Goal: Answer question/provide support

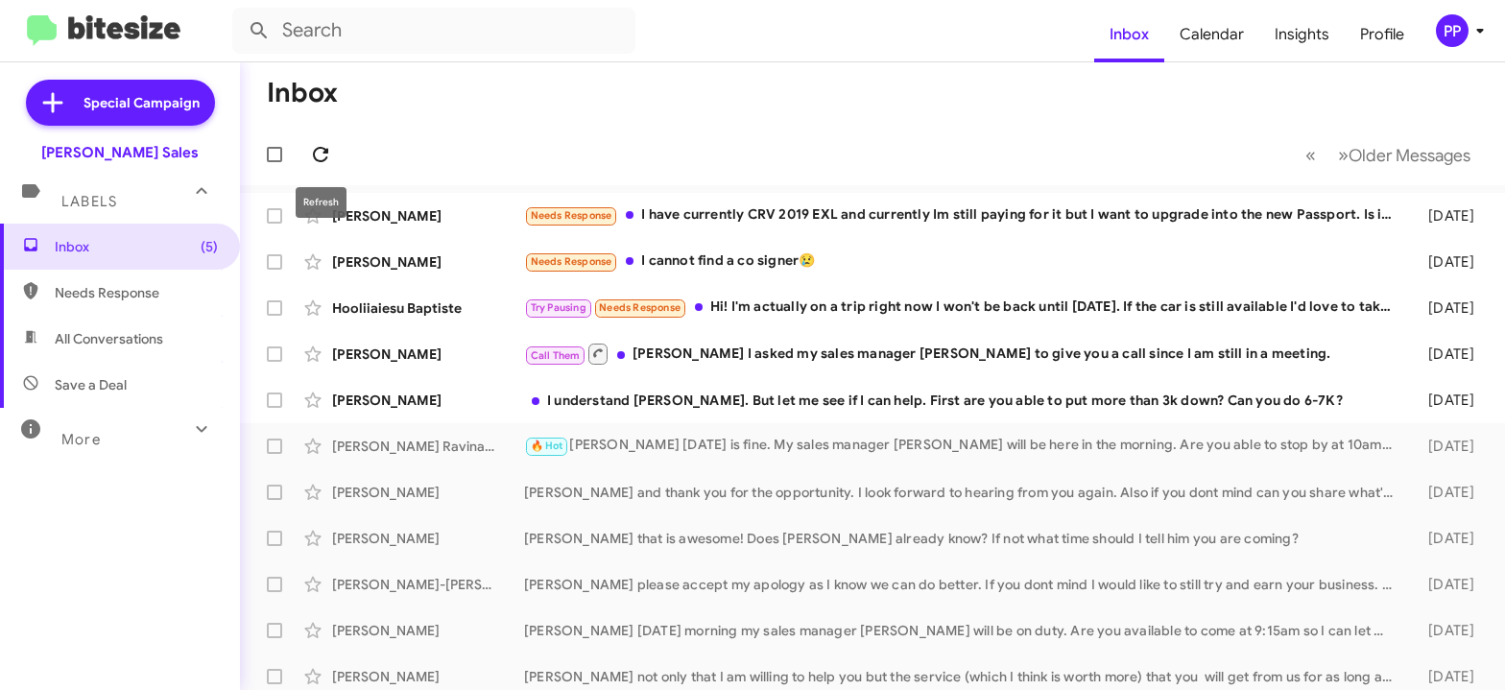
click at [319, 156] on icon at bounding box center [320, 154] width 23 height 23
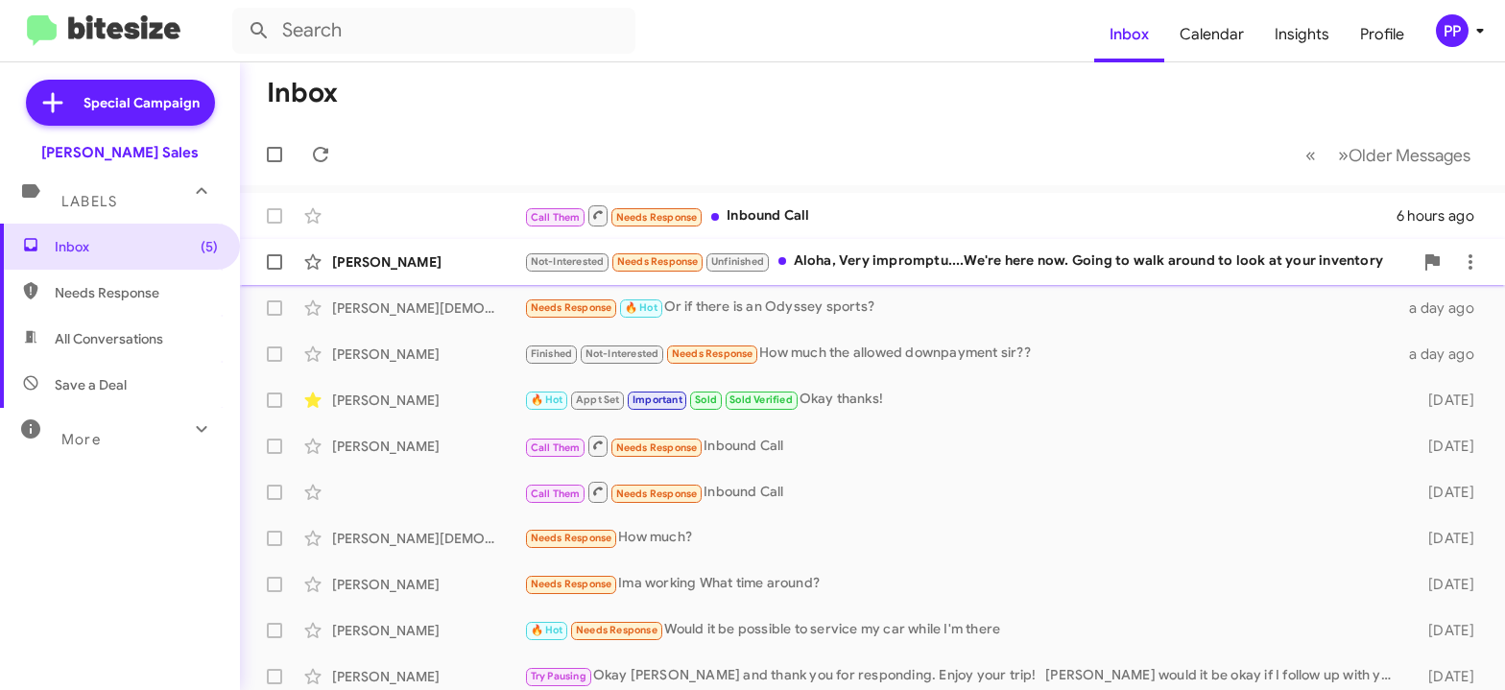
click at [1147, 260] on div "Not-Interested Needs Response Unfinished Aloha, Very impromptu....We're here no…" at bounding box center [968, 262] width 889 height 22
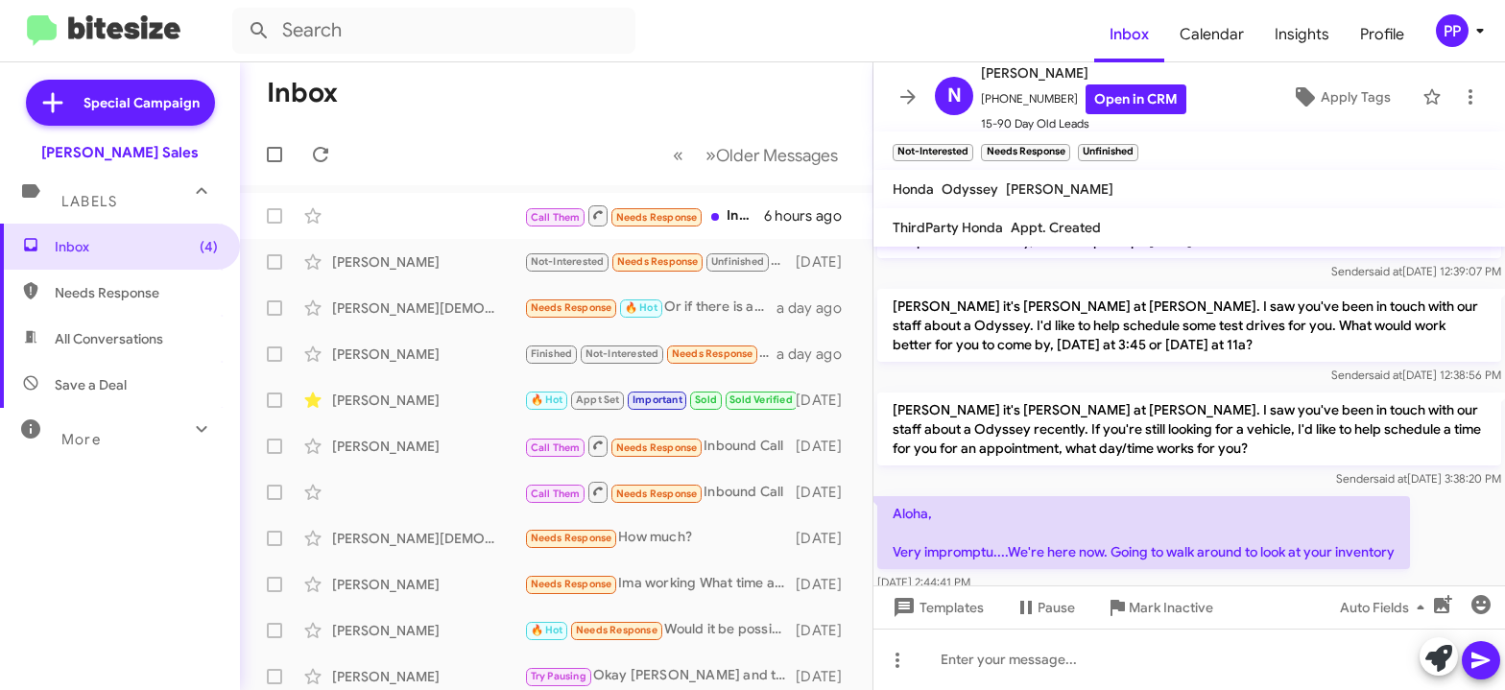
scroll to position [265, 0]
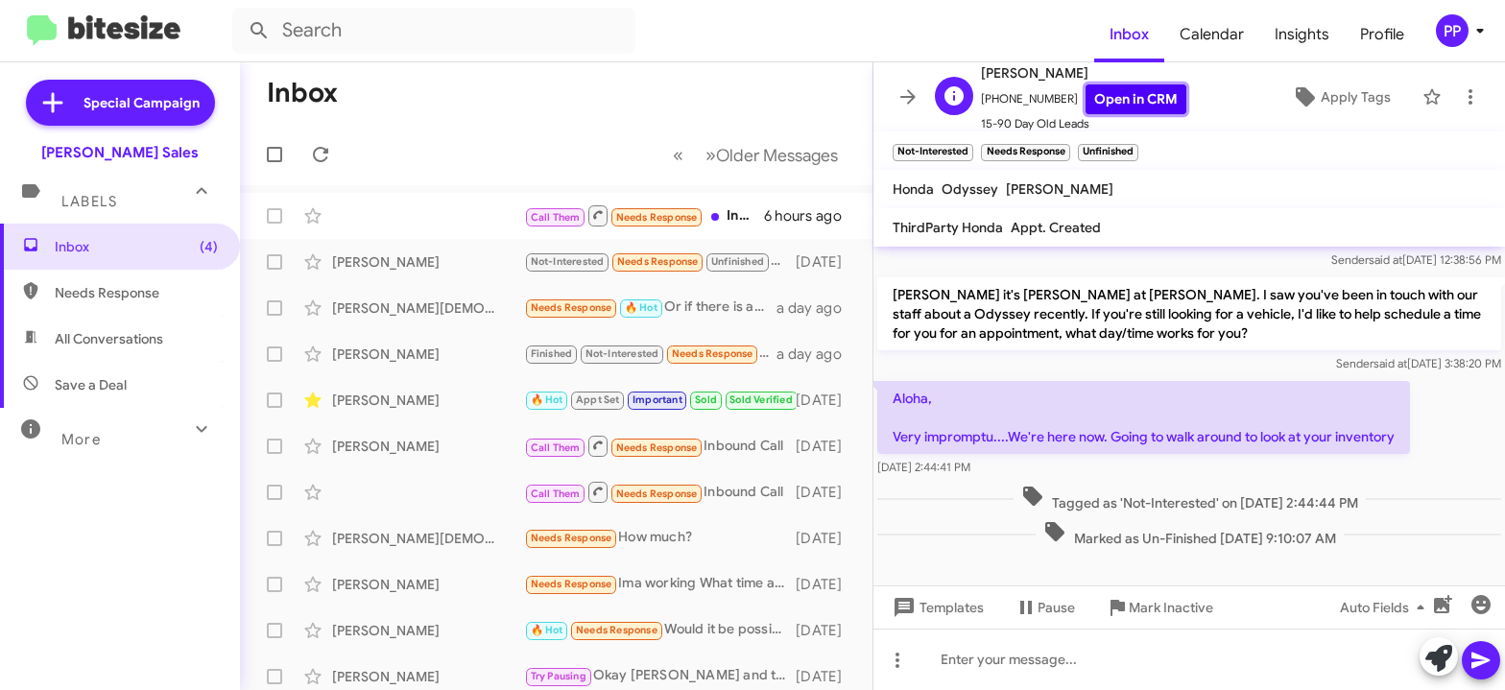
click at [1127, 96] on link "Open in CRM" at bounding box center [1136, 99] width 101 height 30
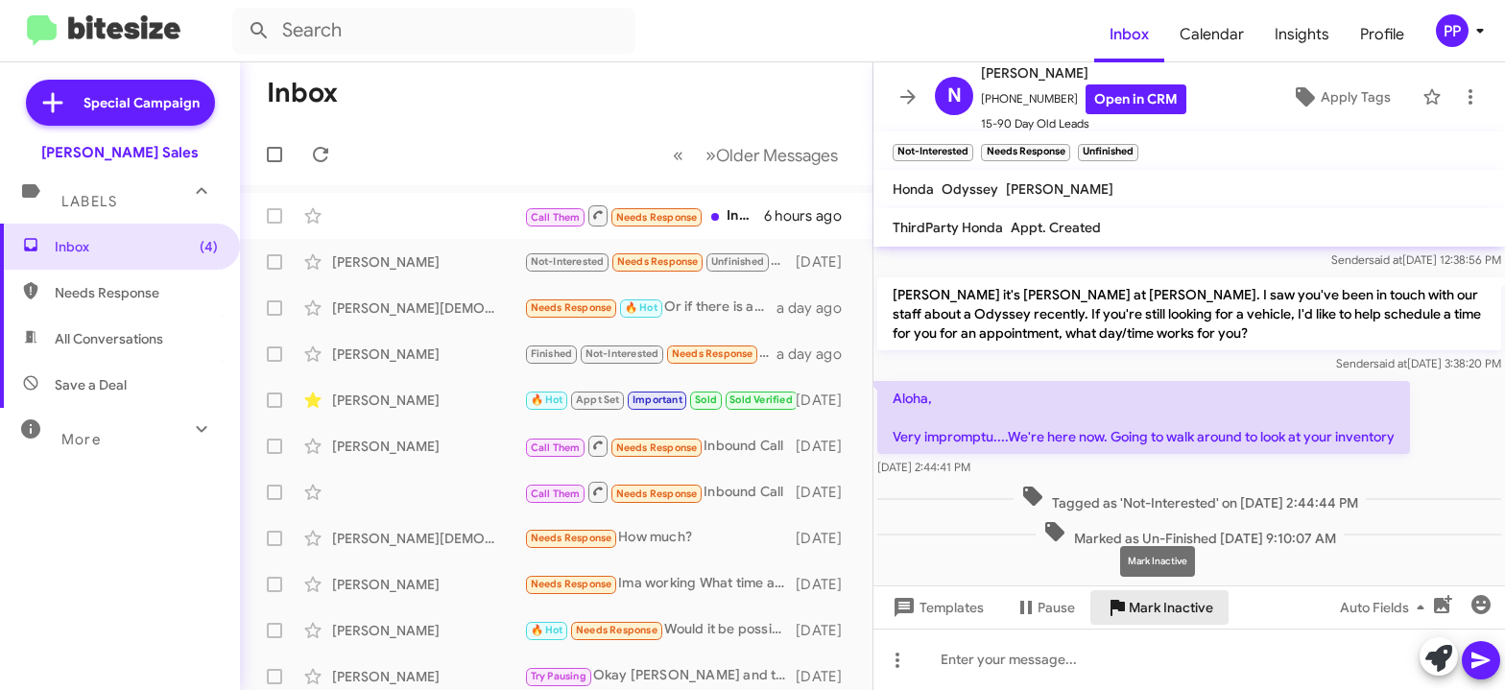
click at [1156, 601] on span "Mark Inactive" at bounding box center [1171, 607] width 84 height 35
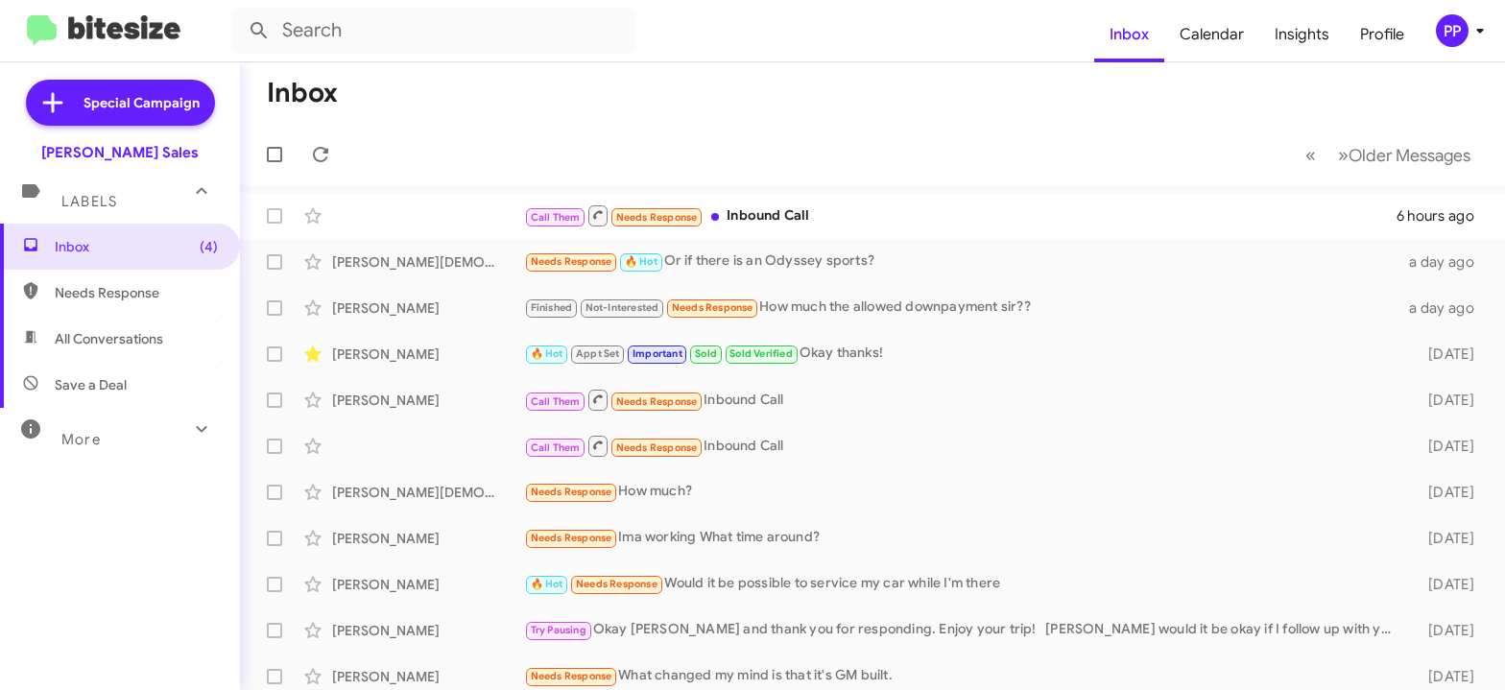
click at [66, 436] on span "More" at bounding box center [80, 439] width 39 height 17
click at [1310, 32] on span "Insights" at bounding box center [1301, 35] width 85 height 56
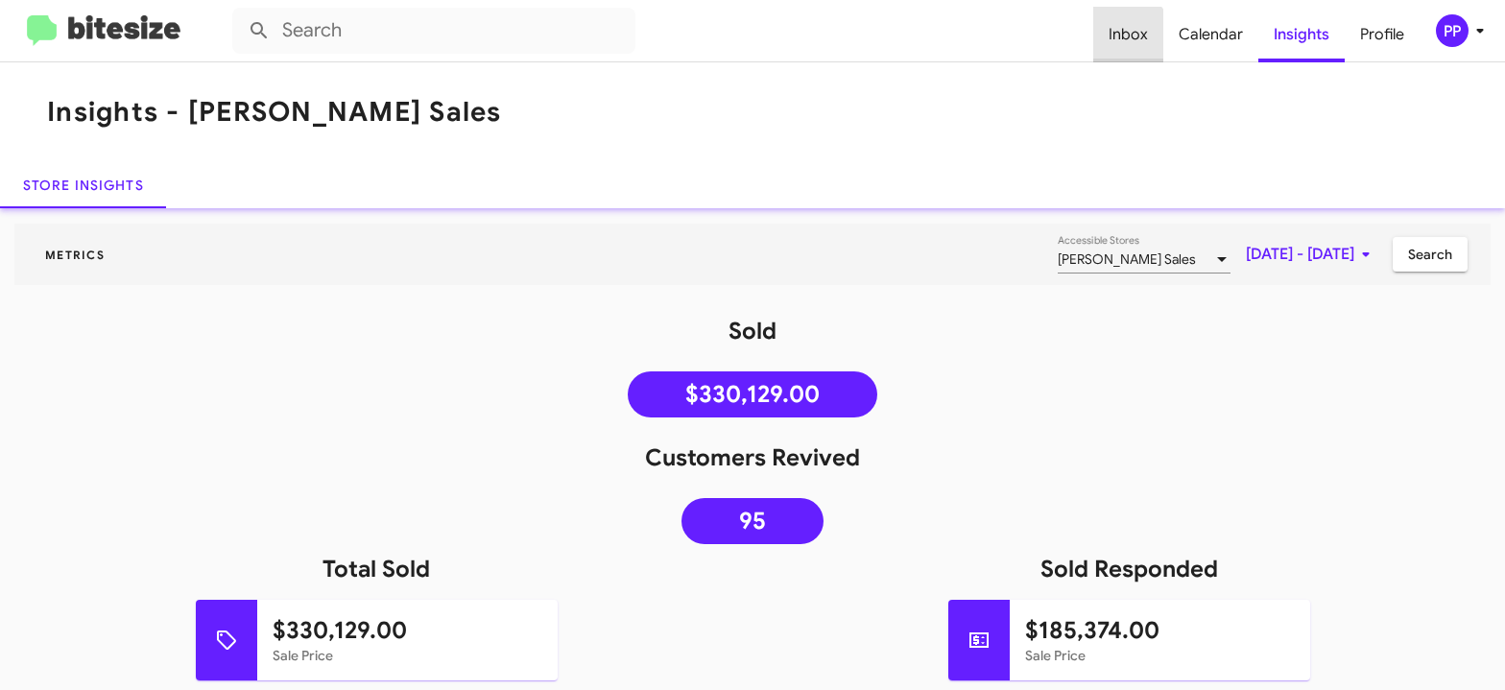
click at [1131, 36] on span "Inbox" at bounding box center [1128, 35] width 70 height 56
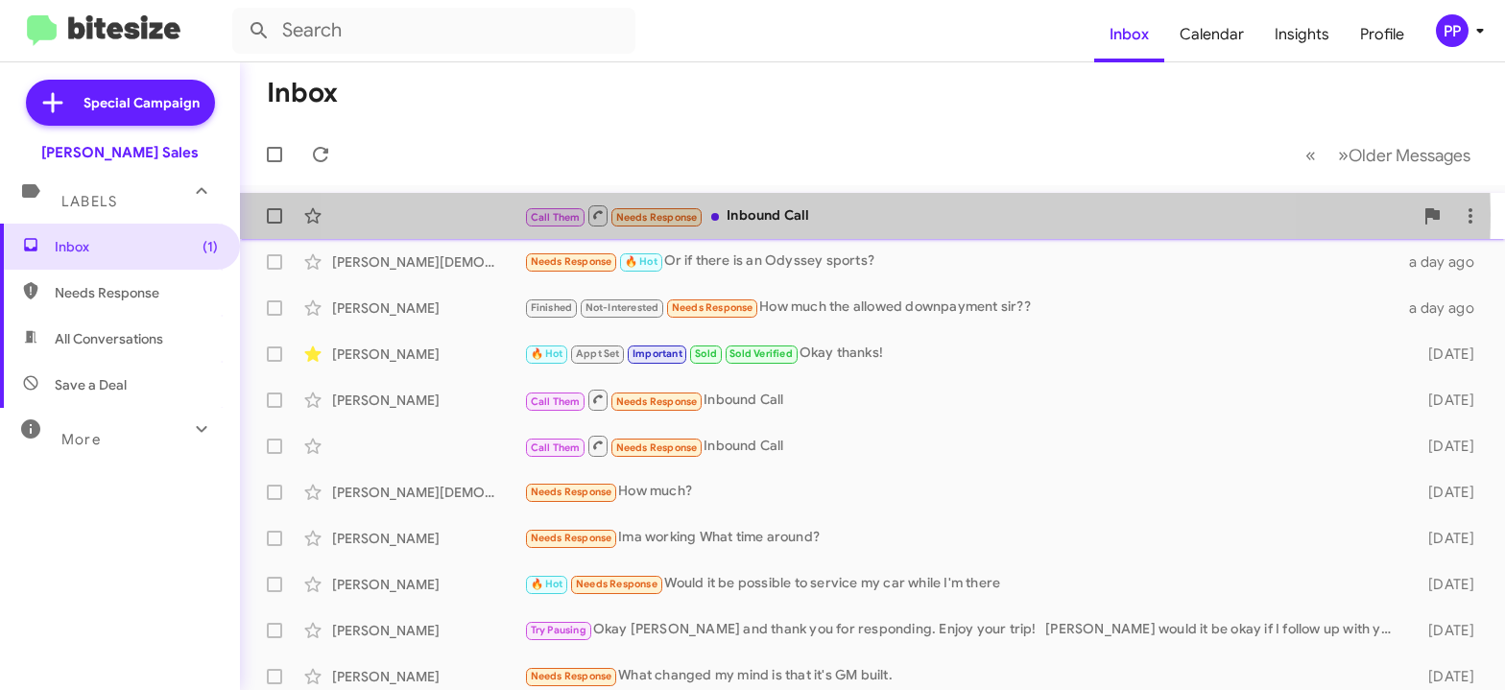
click at [783, 213] on div "Call Them Needs Response Inbound Call" at bounding box center [968, 216] width 889 height 24
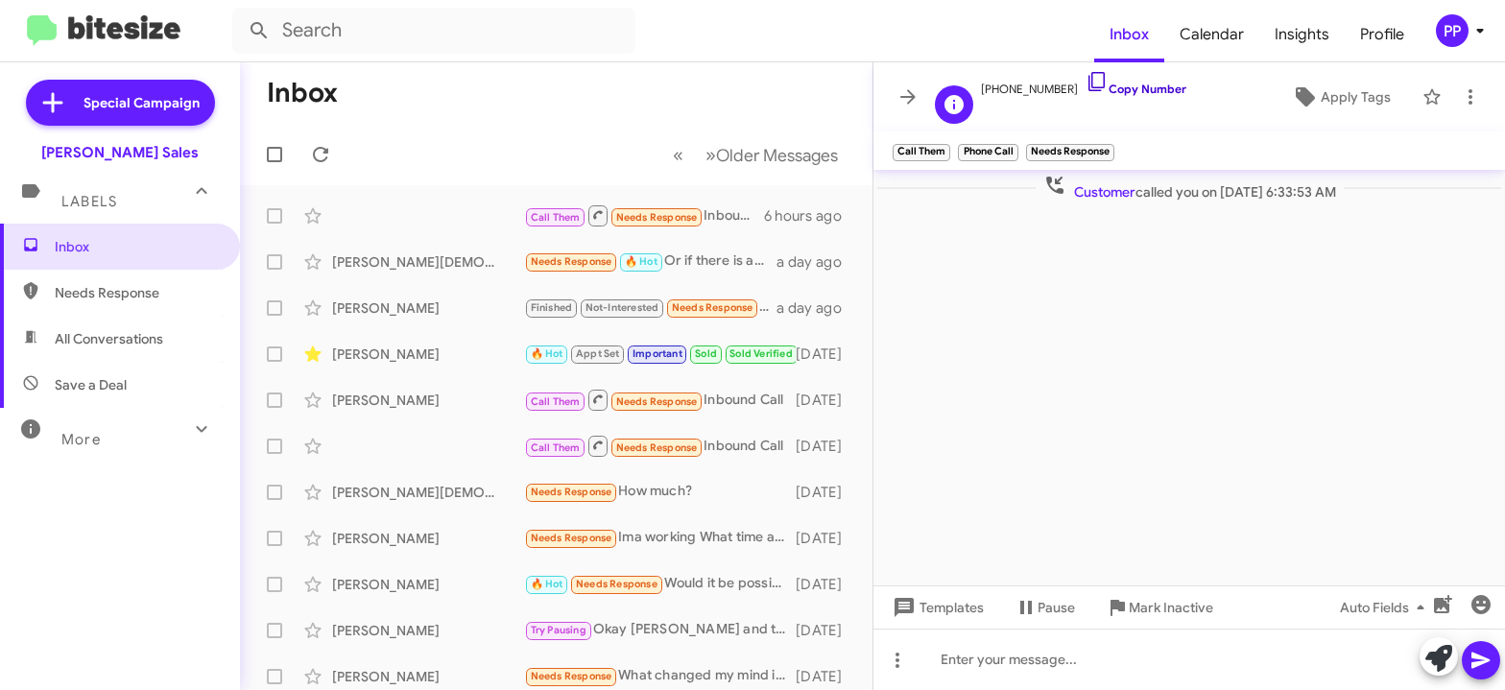
click at [1118, 90] on link "Copy Number" at bounding box center [1136, 89] width 101 height 14
